Goal: Transaction & Acquisition: Purchase product/service

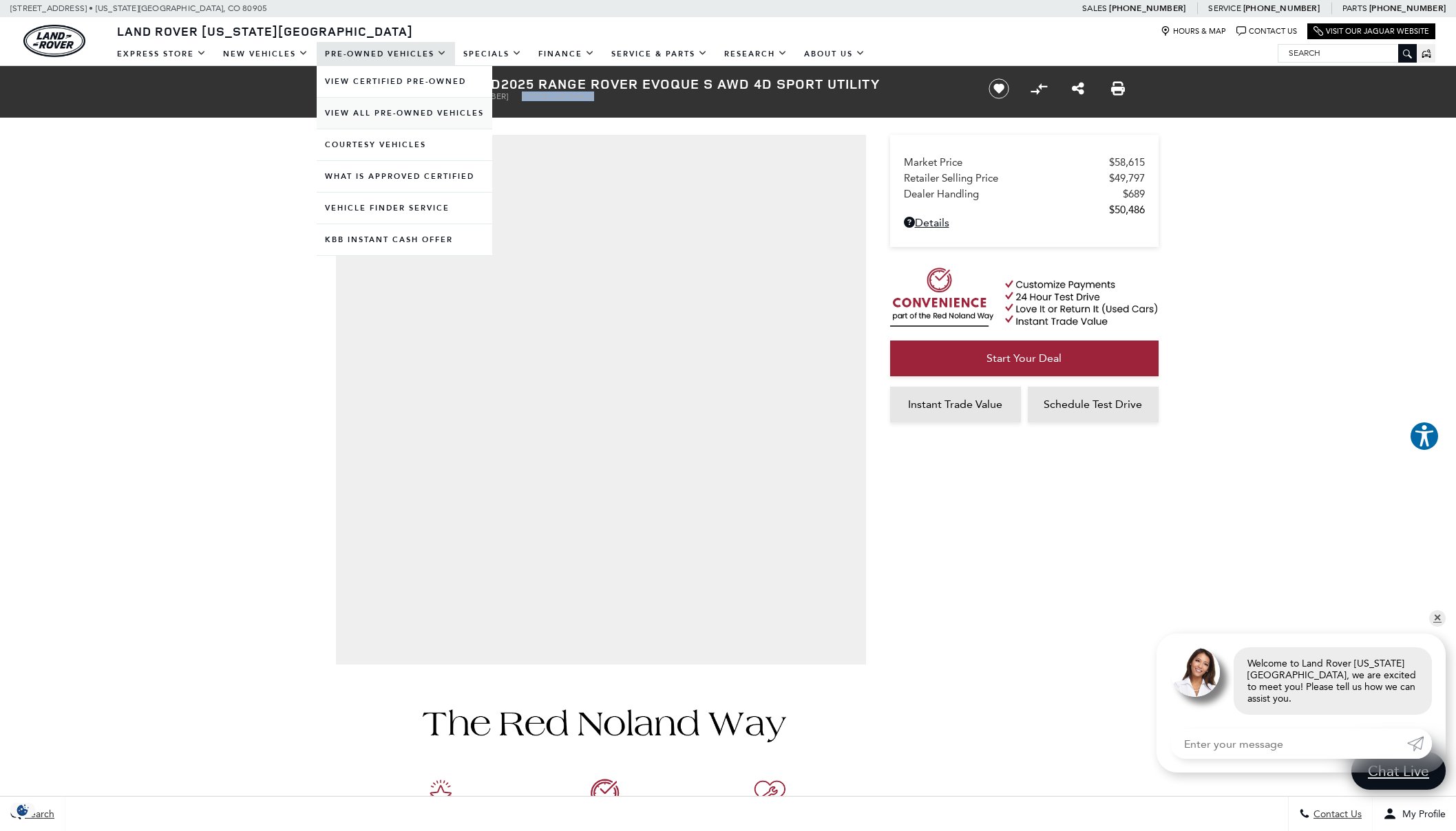
click at [389, 118] on link "View All Pre-Owned Vehicles" at bounding box center [405, 112] width 176 height 31
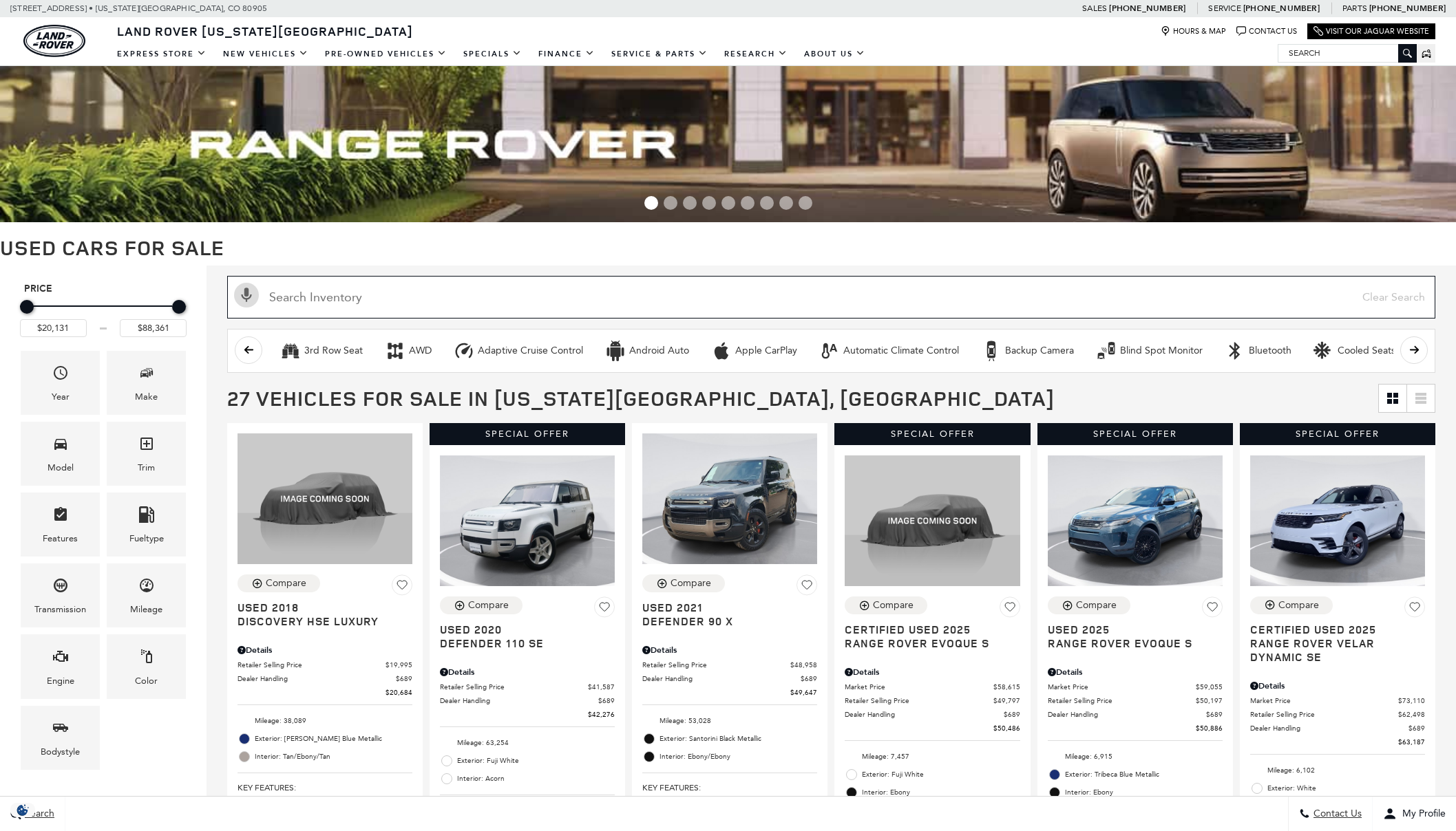
click at [1014, 301] on input "text" at bounding box center [831, 298] width 1208 height 43
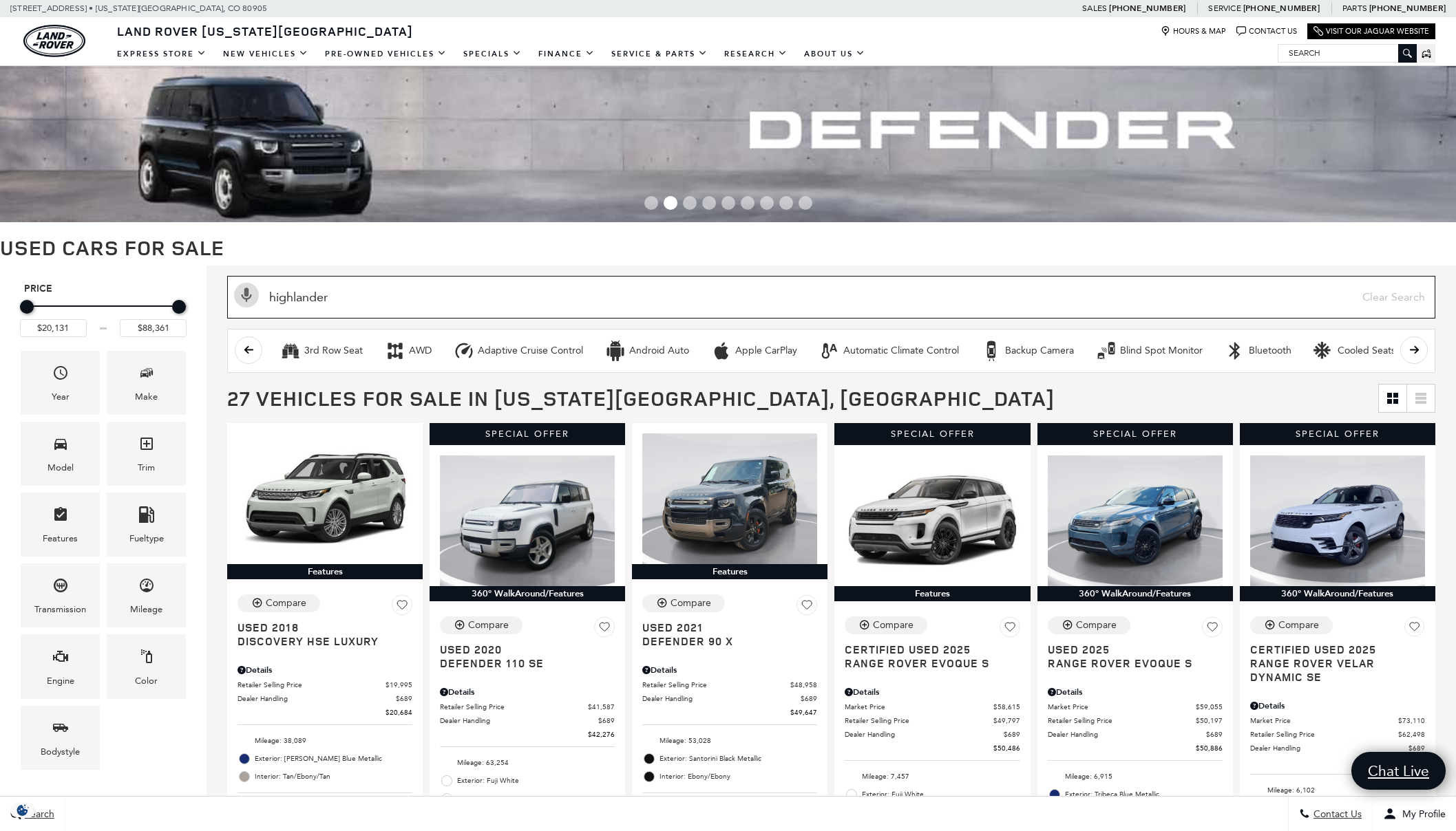
type input "highlander"
type input "$31,967"
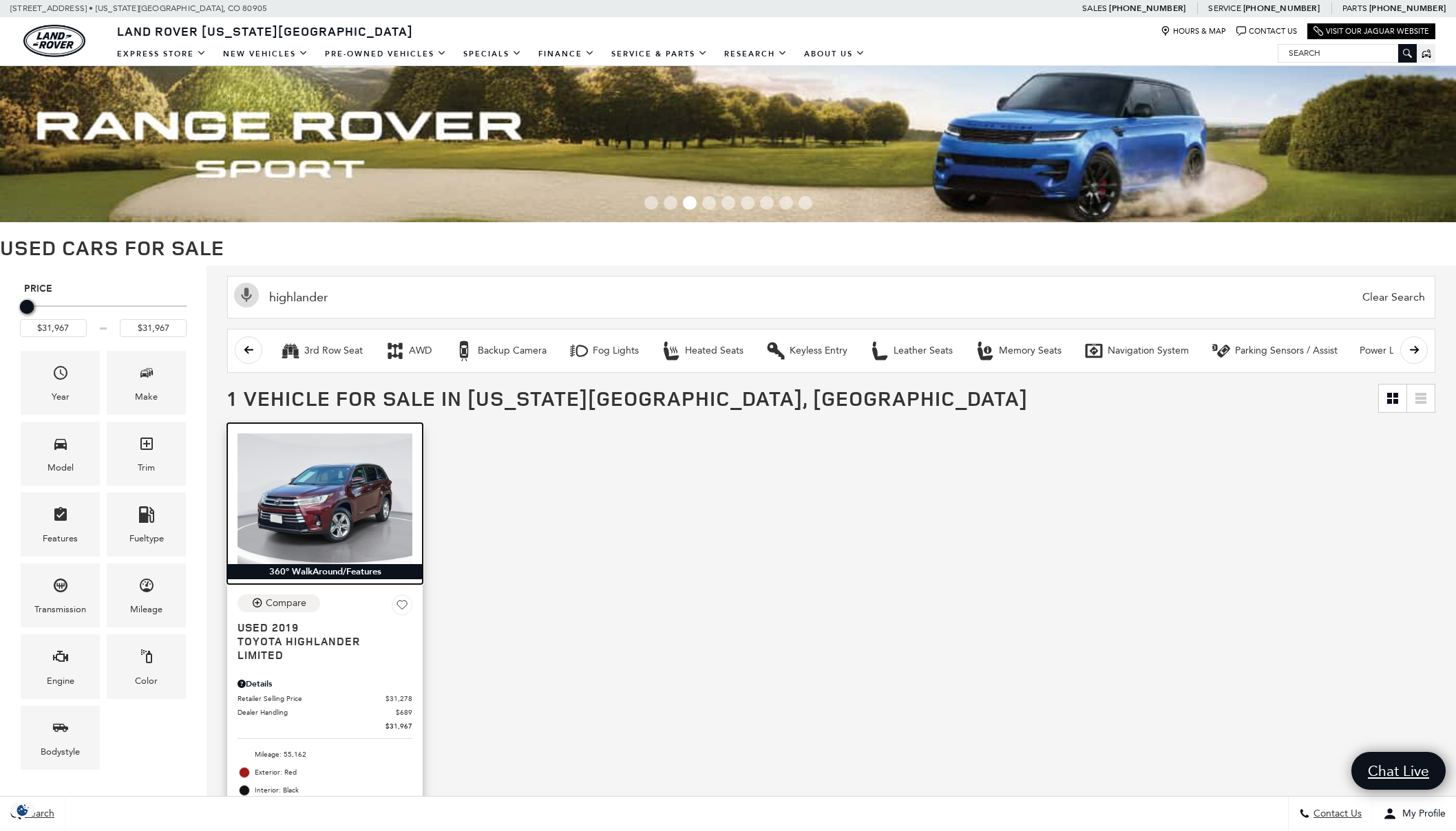
click at [371, 508] on img at bounding box center [325, 499] width 175 height 131
